Goal: Transaction & Acquisition: Purchase product/service

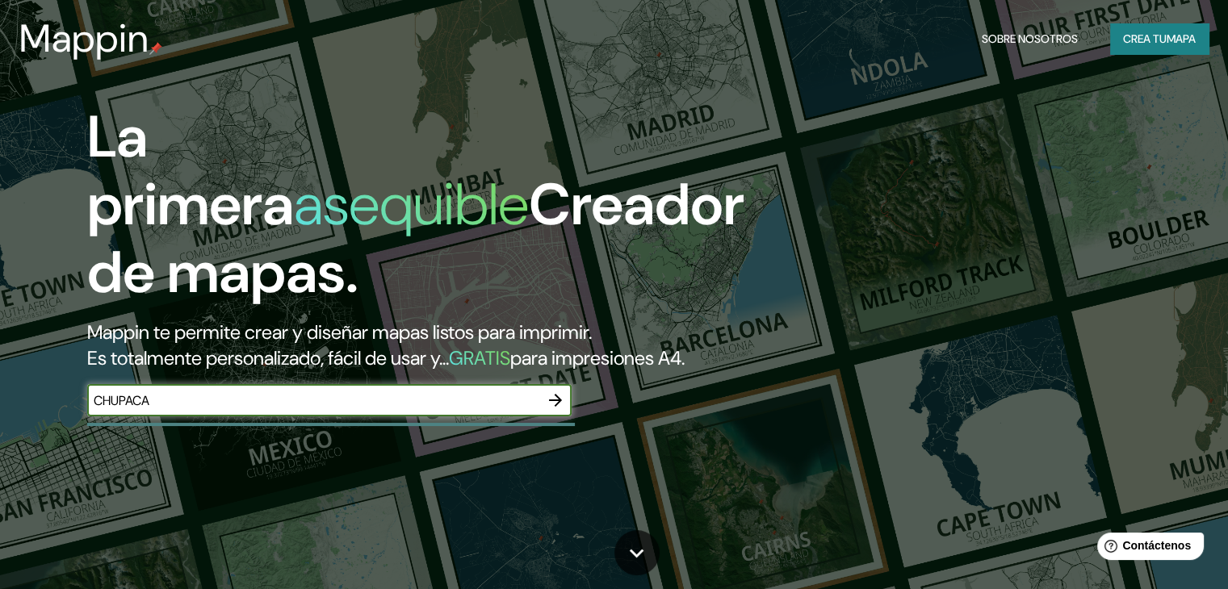
type input "CHUPACA"
click at [551, 410] on icon "button" at bounding box center [555, 400] width 19 height 19
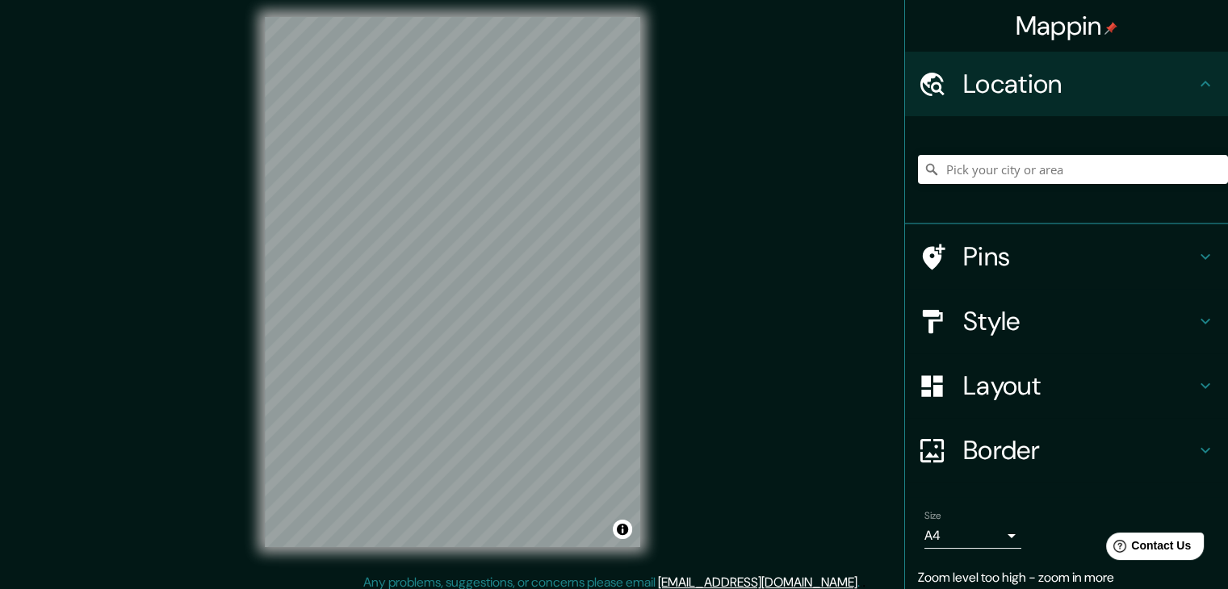
scroll to position [19, 0]
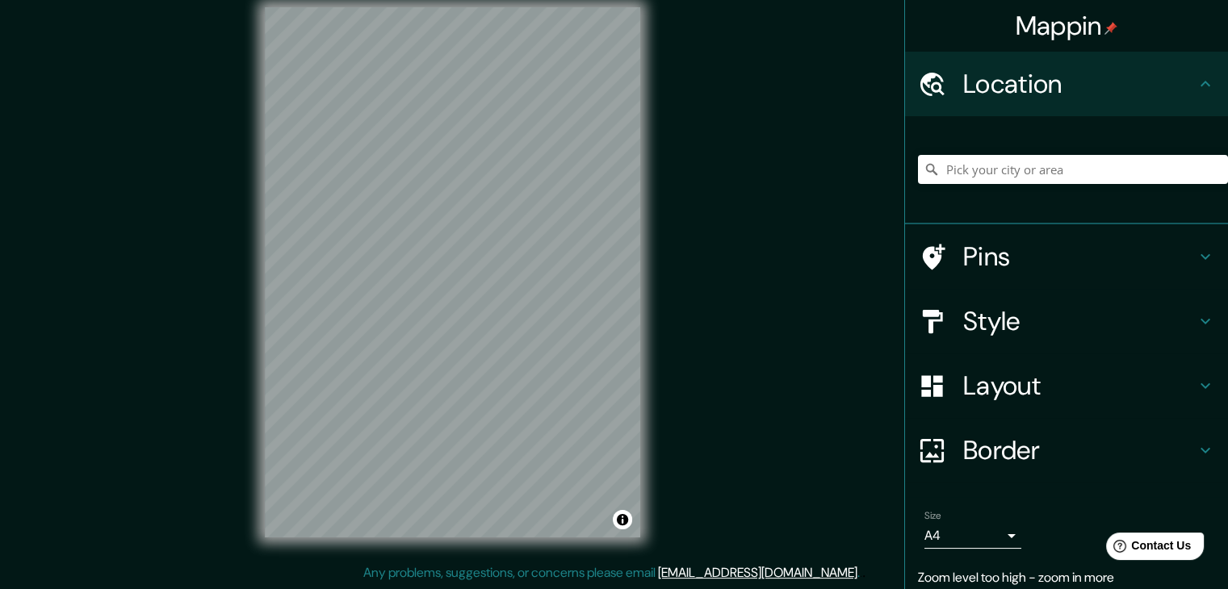
click at [657, 132] on div "© Mapbox © OpenStreetMap Improve this map" at bounding box center [452, 272] width 427 height 582
click at [956, 161] on input "Pick your city or area" at bounding box center [1073, 169] width 310 height 29
type input "Huancayo, [GEOGRAPHIC_DATA], [GEOGRAPHIC_DATA]"
click at [723, 283] on div "Mappin Location [GEOGRAPHIC_DATA], [GEOGRAPHIC_DATA], [GEOGRAPHIC_DATA] [GEOGRA…" at bounding box center [614, 285] width 1228 height 608
click at [1201, 258] on icon at bounding box center [1206, 257] width 10 height 6
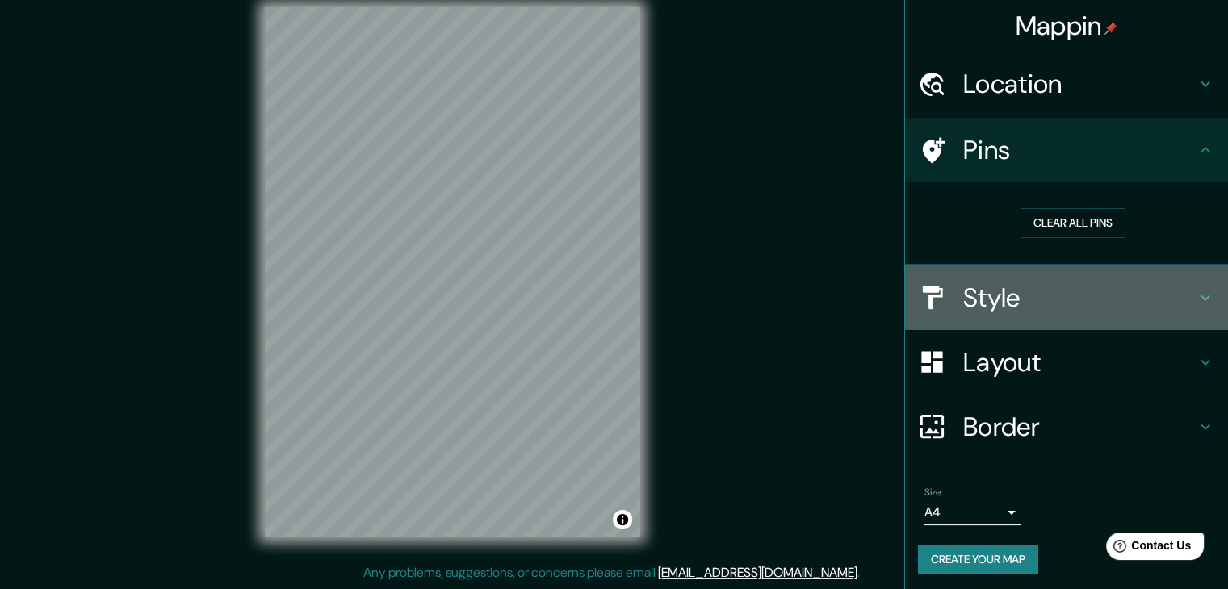
click at [1196, 301] on icon at bounding box center [1205, 297] width 19 height 19
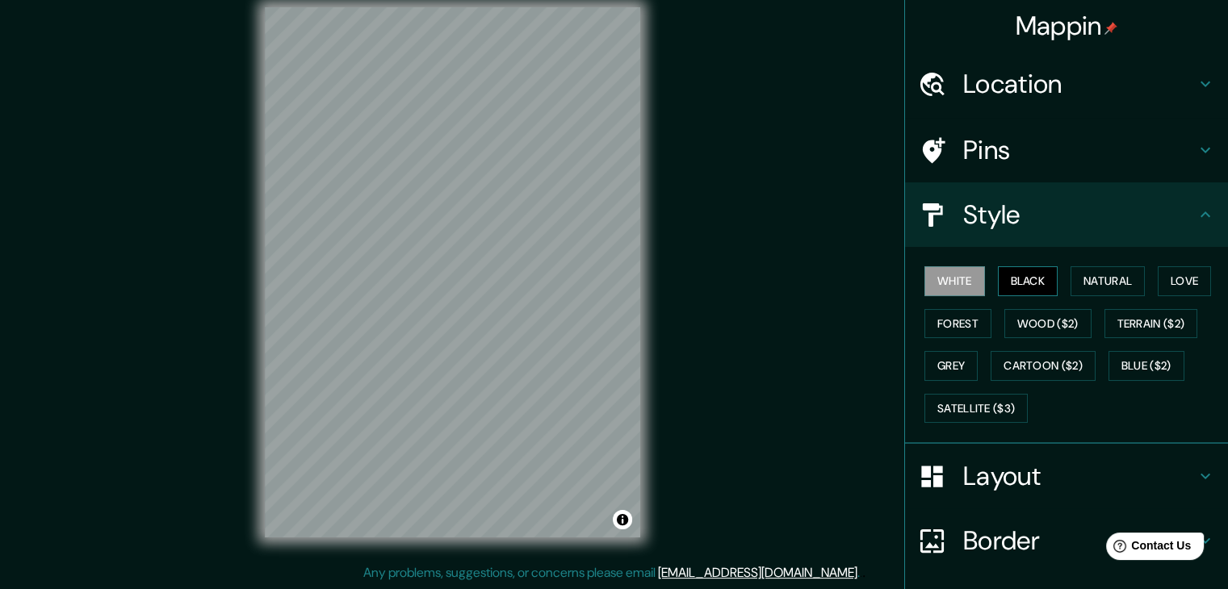
click at [1018, 276] on button "Black" at bounding box center [1028, 281] width 61 height 30
